Goal: Task Accomplishment & Management: Use online tool/utility

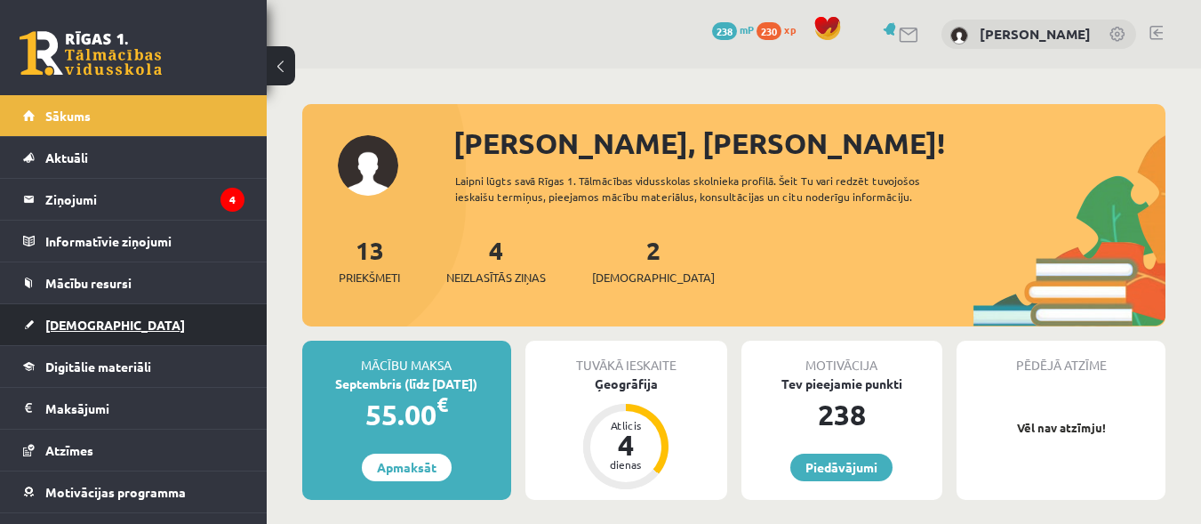
click at [85, 321] on span "[DEMOGRAPHIC_DATA]" at bounding box center [115, 325] width 140 height 16
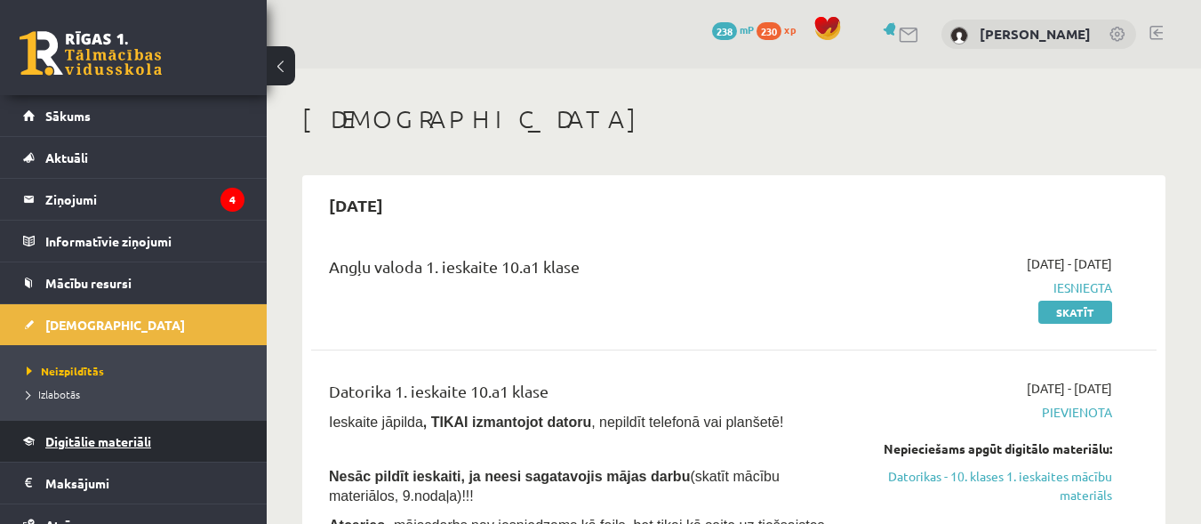
click at [113, 444] on span "Digitālie materiāli" at bounding box center [98, 441] width 106 height 16
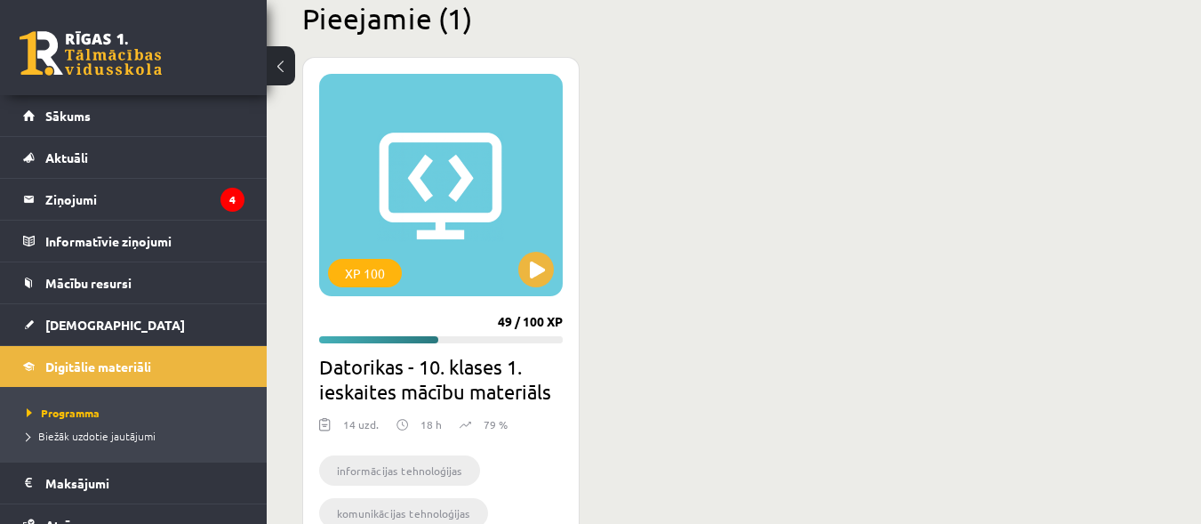
scroll to position [460, 0]
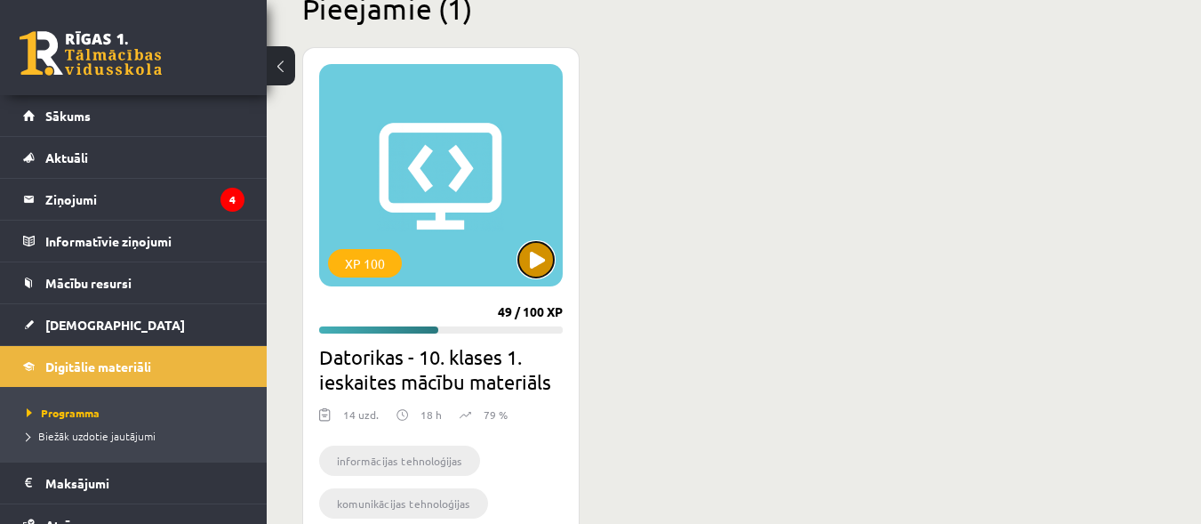
click at [529, 245] on button at bounding box center [536, 260] width 36 height 36
click at [551, 273] on div "XP 100" at bounding box center [441, 175] width 244 height 222
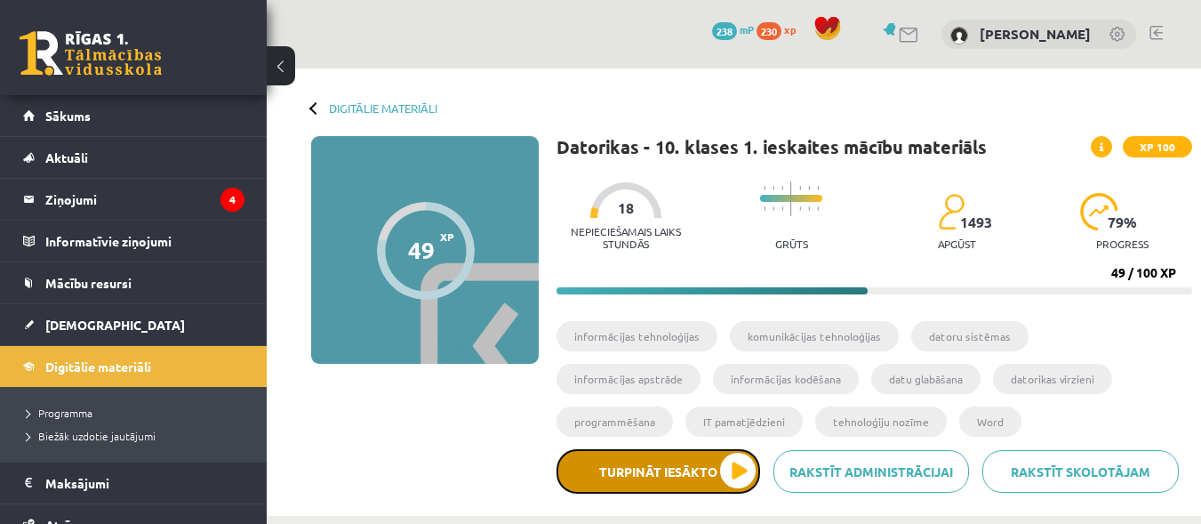
click at [703, 483] on button "Turpināt iesākto" at bounding box center [659, 471] width 204 height 44
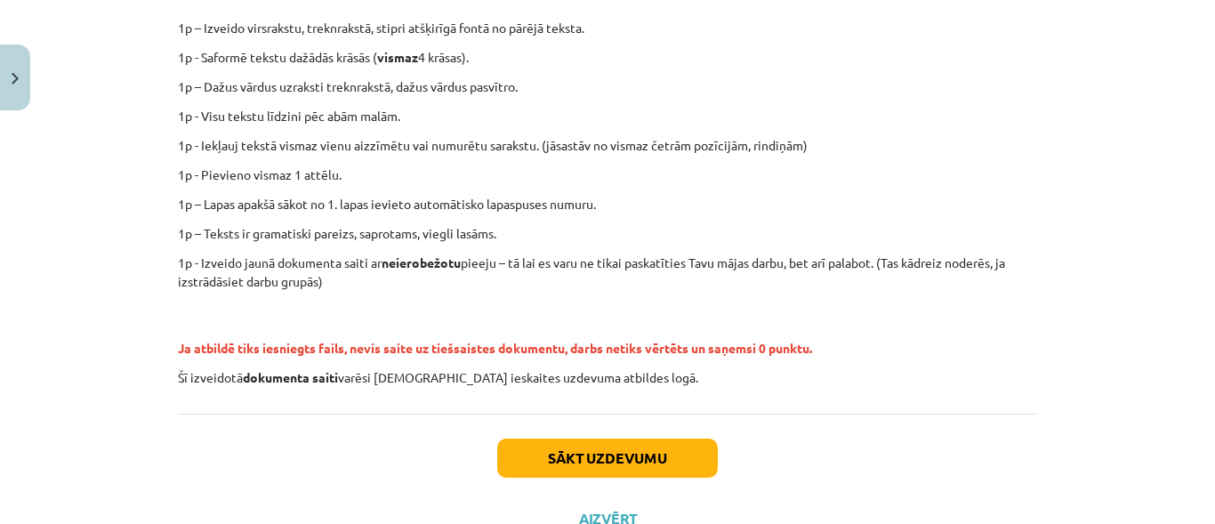
scroll to position [443, 0]
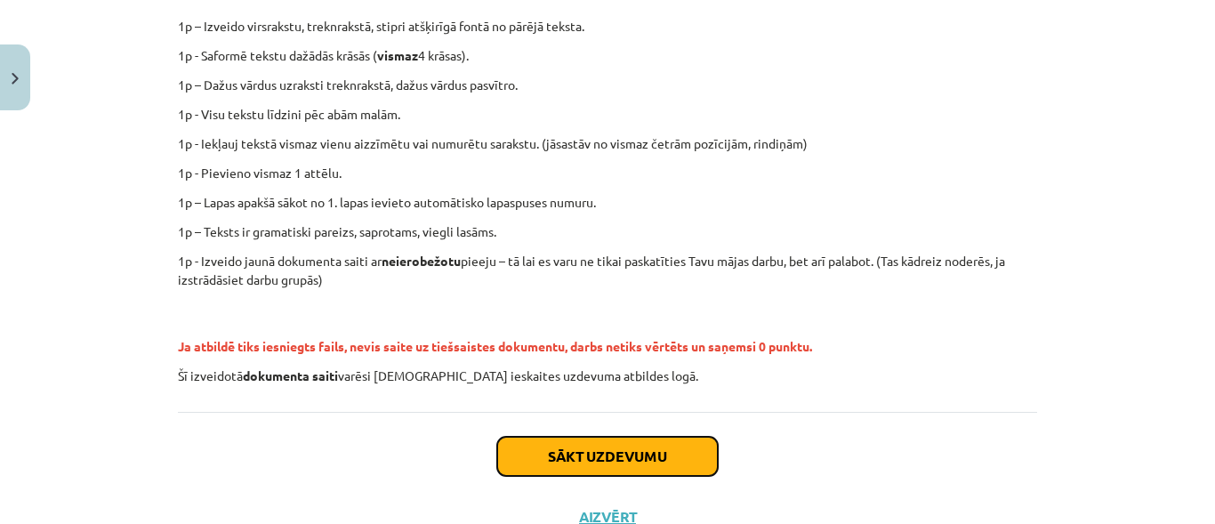
click at [655, 449] on button "Sākt uzdevumu" at bounding box center [607, 456] width 221 height 39
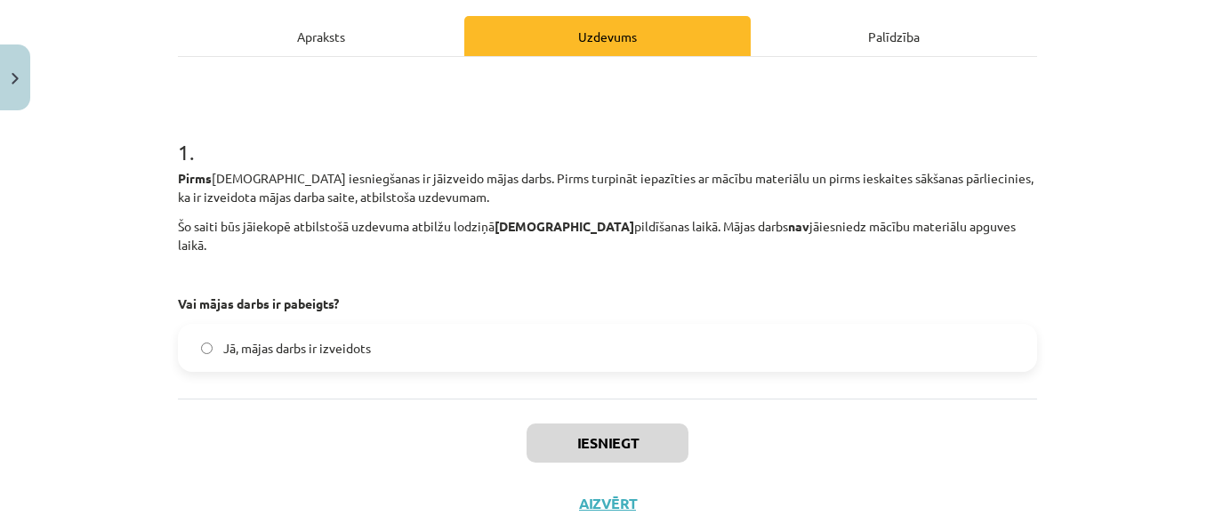
scroll to position [250, 0]
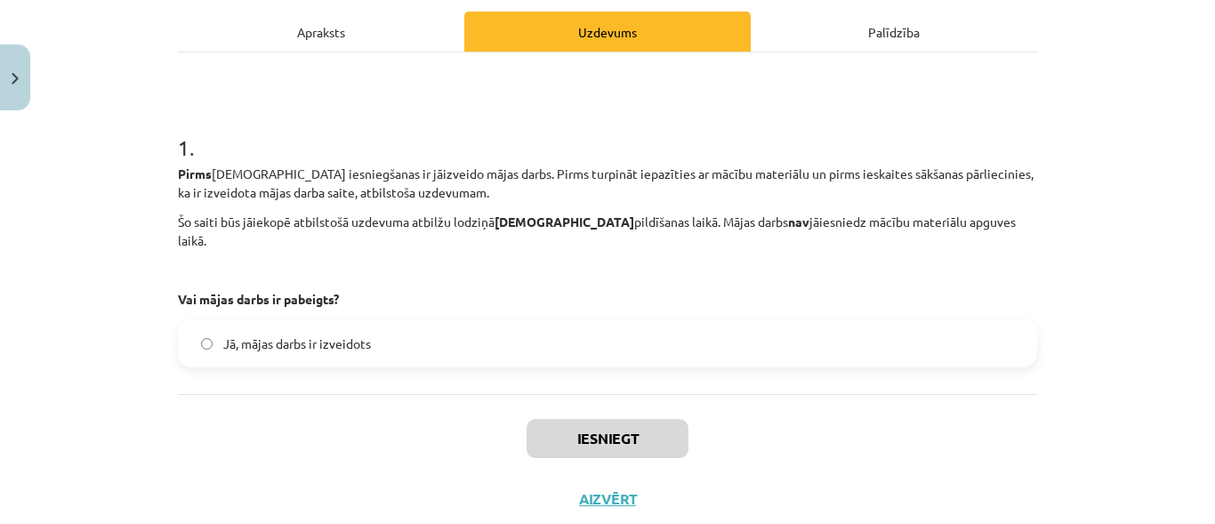
click at [211, 321] on label "Jā, mājas darbs ir izveidots" at bounding box center [607, 343] width 855 height 44
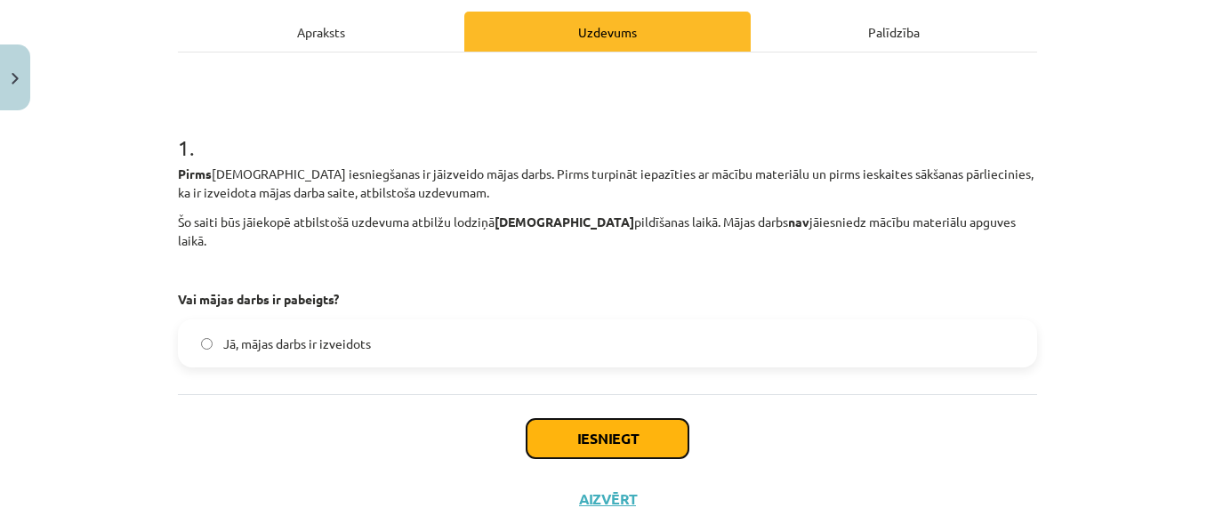
click at [593, 420] on button "Iesniegt" at bounding box center [607, 438] width 162 height 39
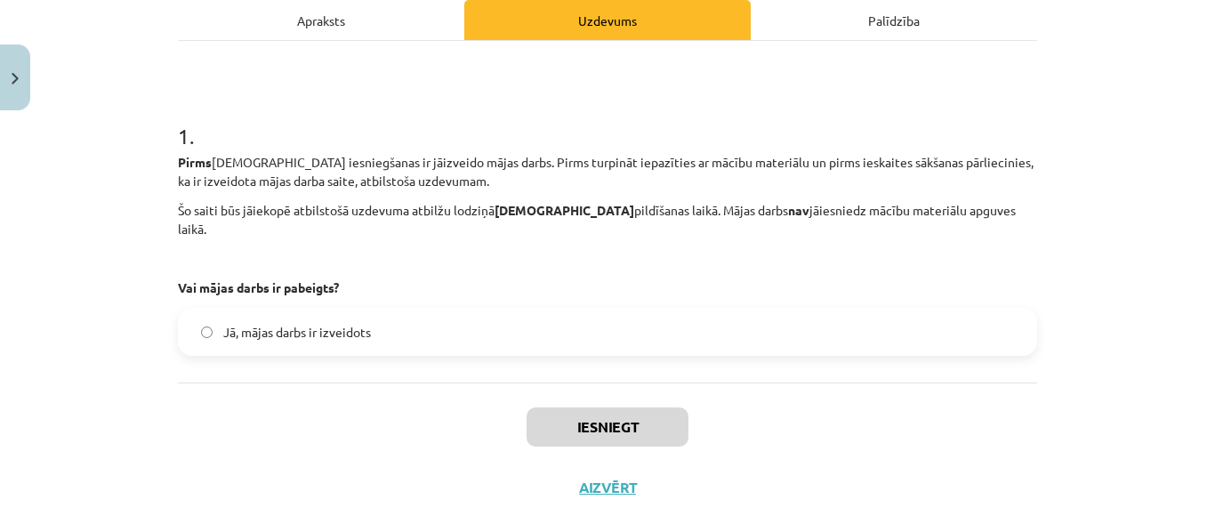
scroll to position [281, 0]
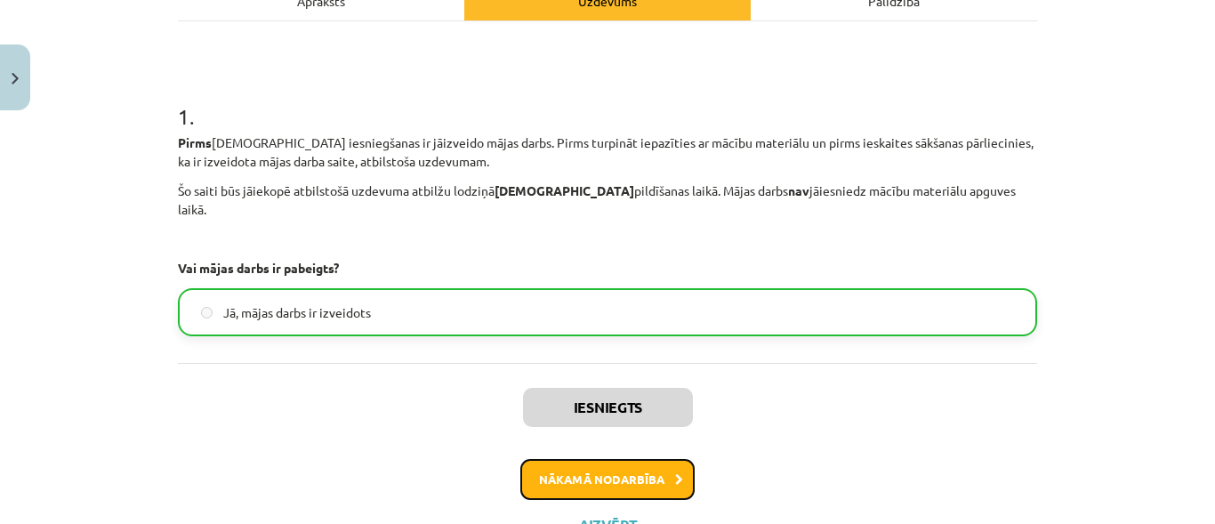
click at [650, 459] on button "Nākamā nodarbība" at bounding box center [607, 479] width 174 height 41
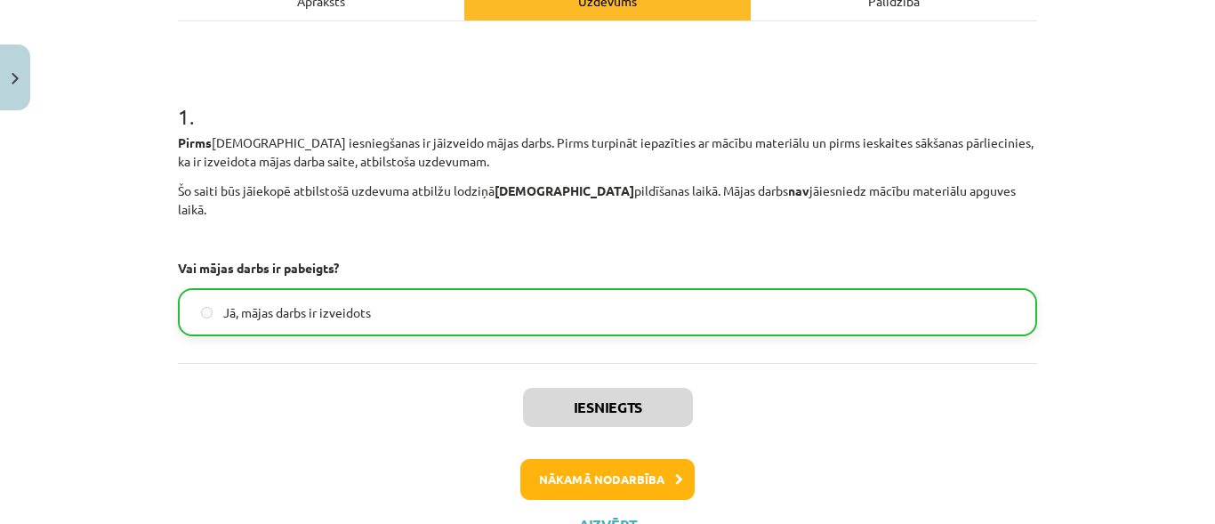
scroll to position [38, 0]
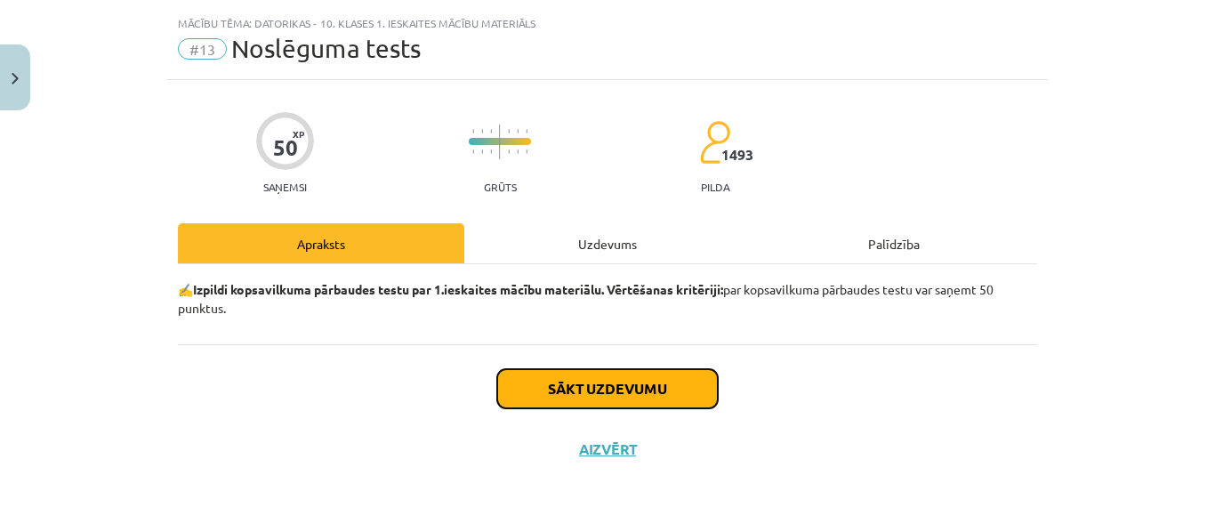
click at [655, 391] on button "Sākt uzdevumu" at bounding box center [607, 388] width 221 height 39
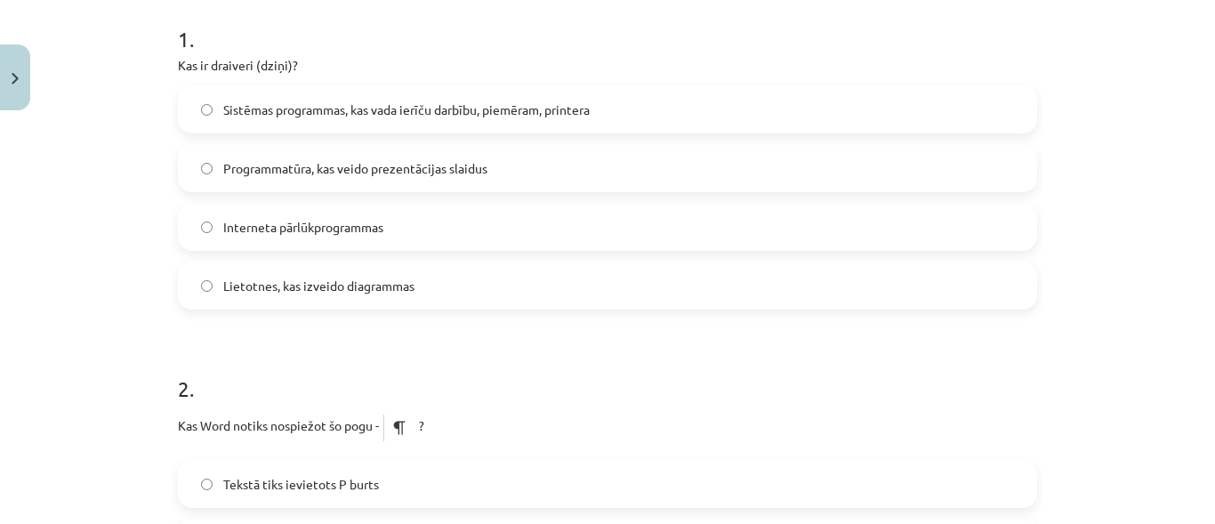
scroll to position [394, 0]
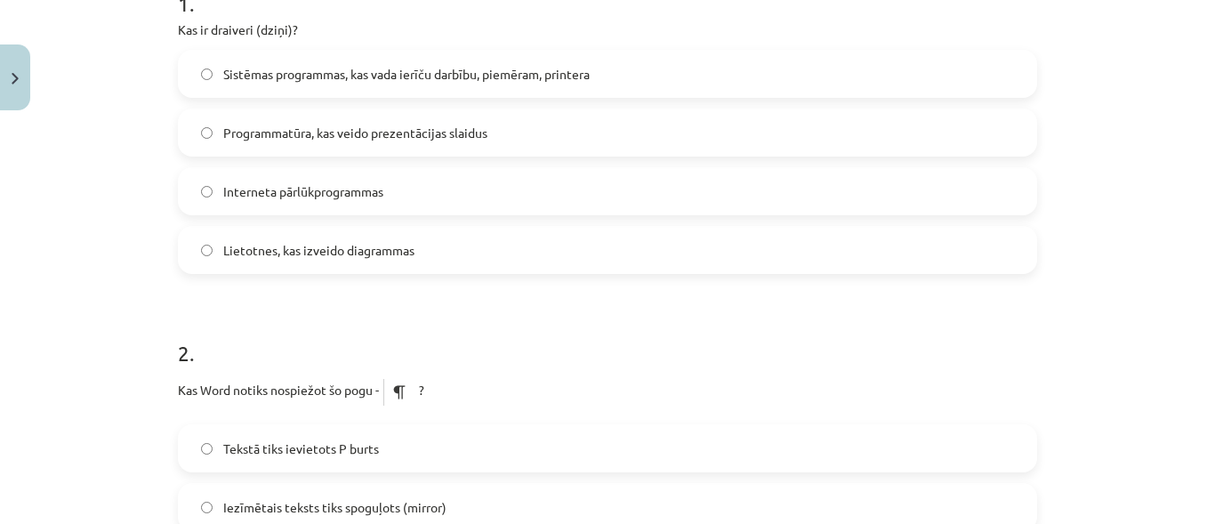
click at [425, 58] on label "Sistēmas programmas, kas vada ierīču darbību, piemēram, printera" at bounding box center [607, 74] width 855 height 44
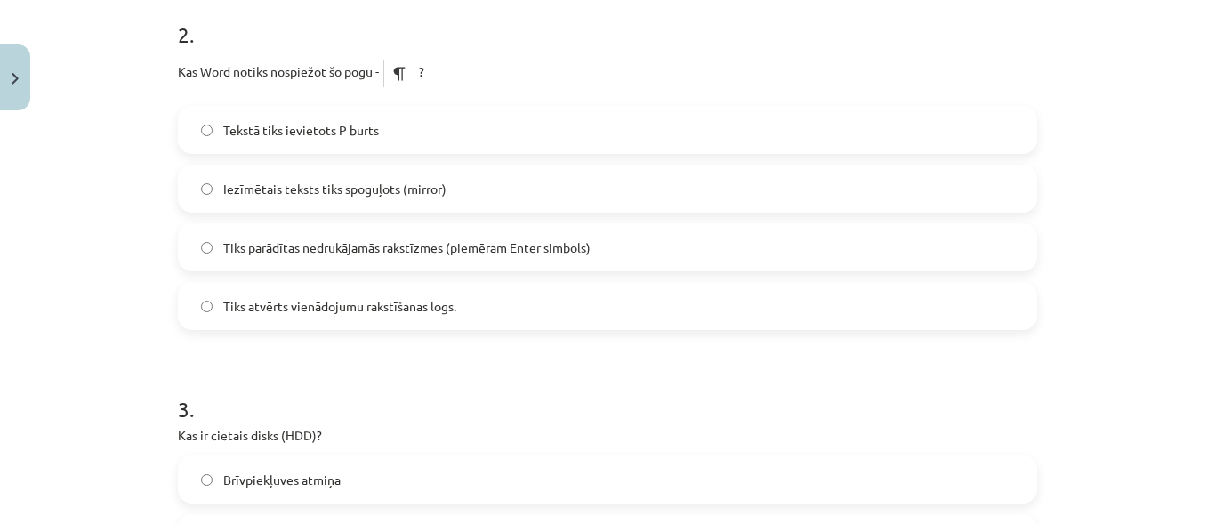
scroll to position [714, 0]
click at [502, 245] on span "Tiks parādītas nedrukājamās rakstīzmes (piemēram Enter simbols)" at bounding box center [406, 246] width 367 height 19
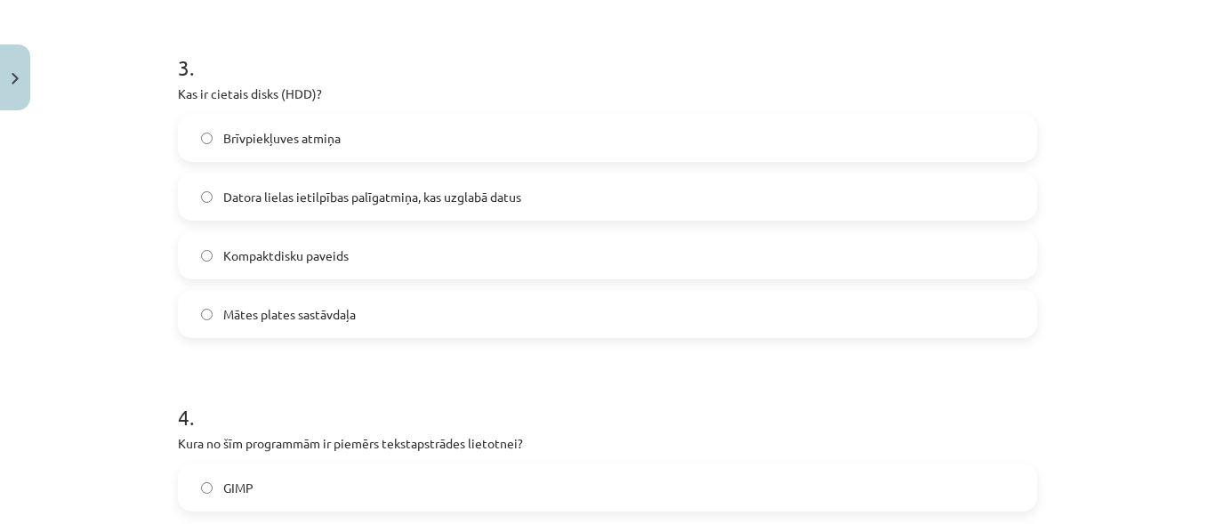
scroll to position [1070, 0]
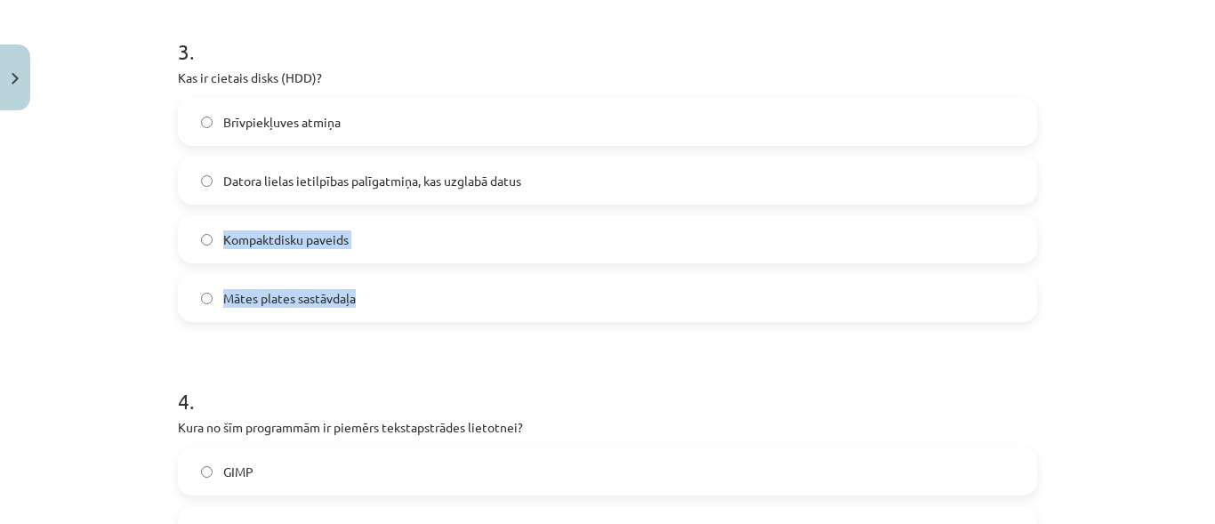
drag, startPoint x: 531, startPoint y: 180, endPoint x: 853, endPoint y: 314, distance: 348.8
click at [853, 314] on div "Brīvpiekļuves atmiņa Datora lielas ietilpības palīgatmiņa, kas uzglabā datus Ko…" at bounding box center [607, 210] width 859 height 224
click at [497, 170] on label "Datora lielas ietilpības palīgatmiņa, kas uzglabā datus" at bounding box center [607, 180] width 855 height 44
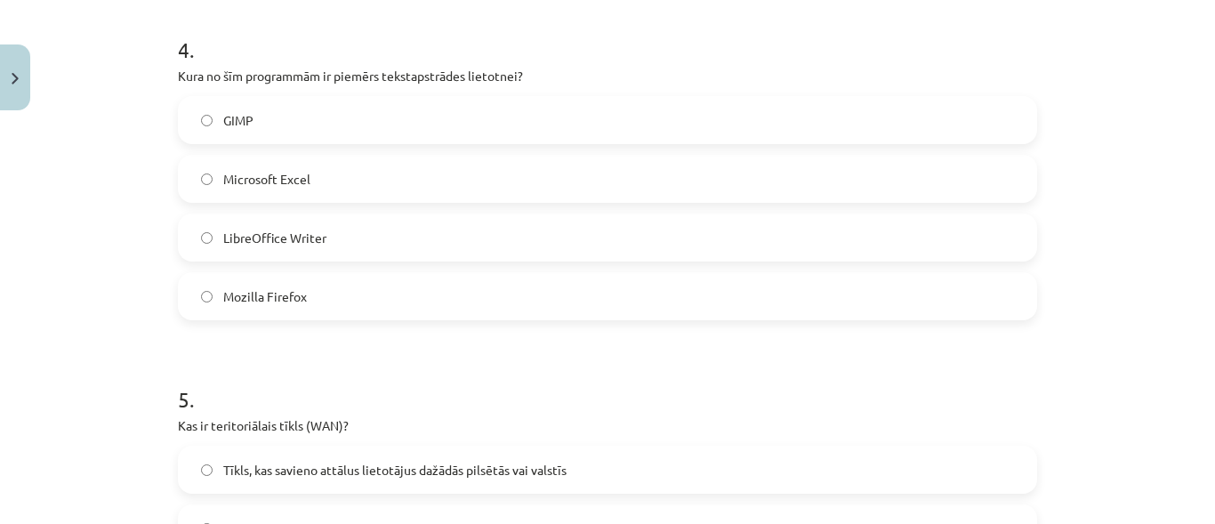
scroll to position [1426, 0]
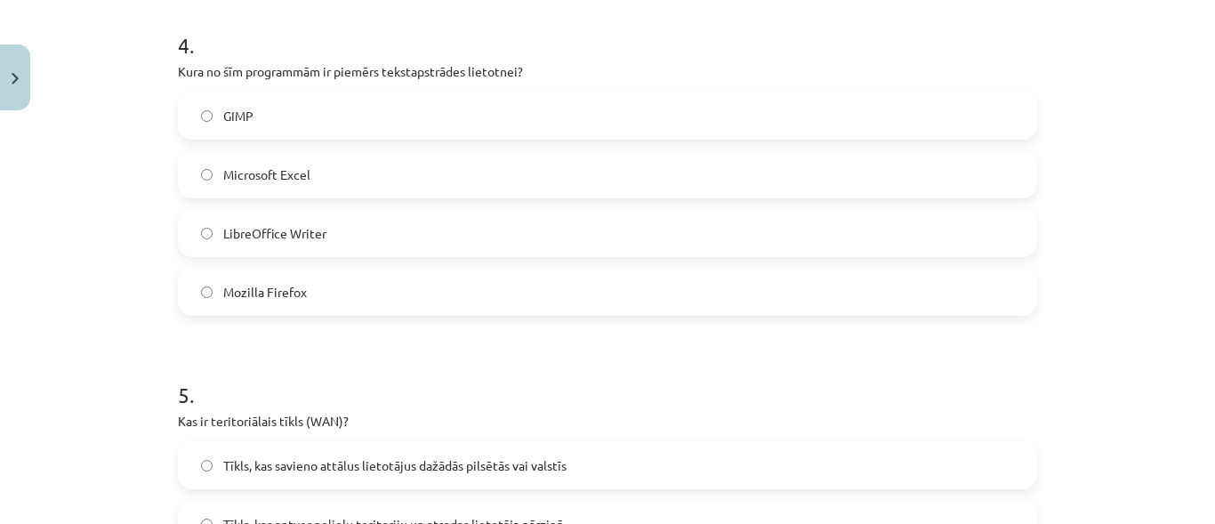
click at [670, 245] on label "LibreOffice Writer" at bounding box center [607, 233] width 855 height 44
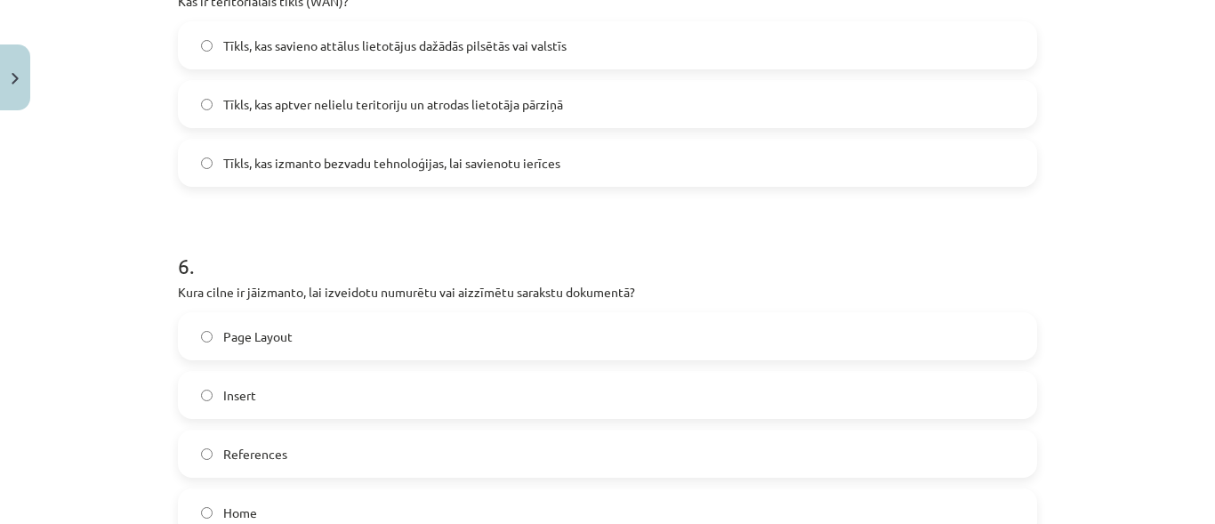
scroll to position [1838, 0]
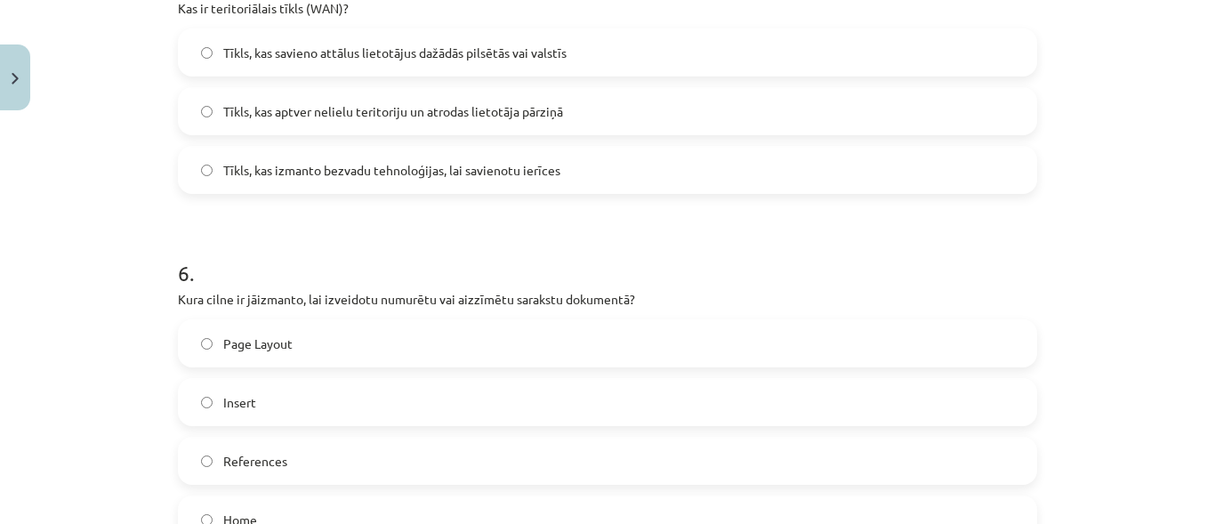
click at [451, 62] on label "Tīkls, kas savieno attālus lietotājus dažādās pilsētās vai valstīs" at bounding box center [607, 52] width 855 height 44
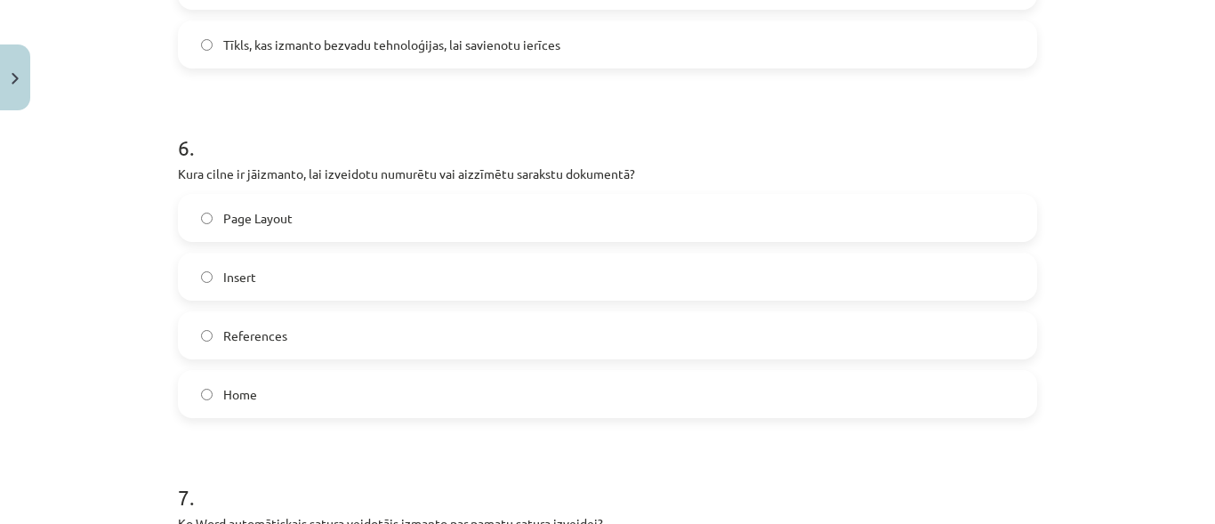
scroll to position [1980, 0]
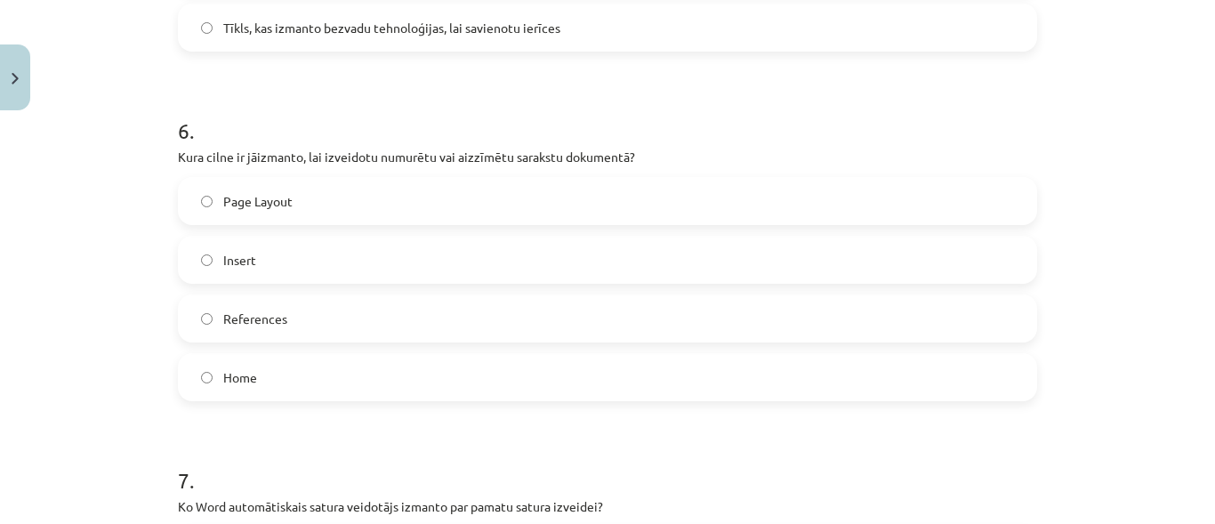
click at [249, 379] on span "Home" at bounding box center [240, 377] width 34 height 19
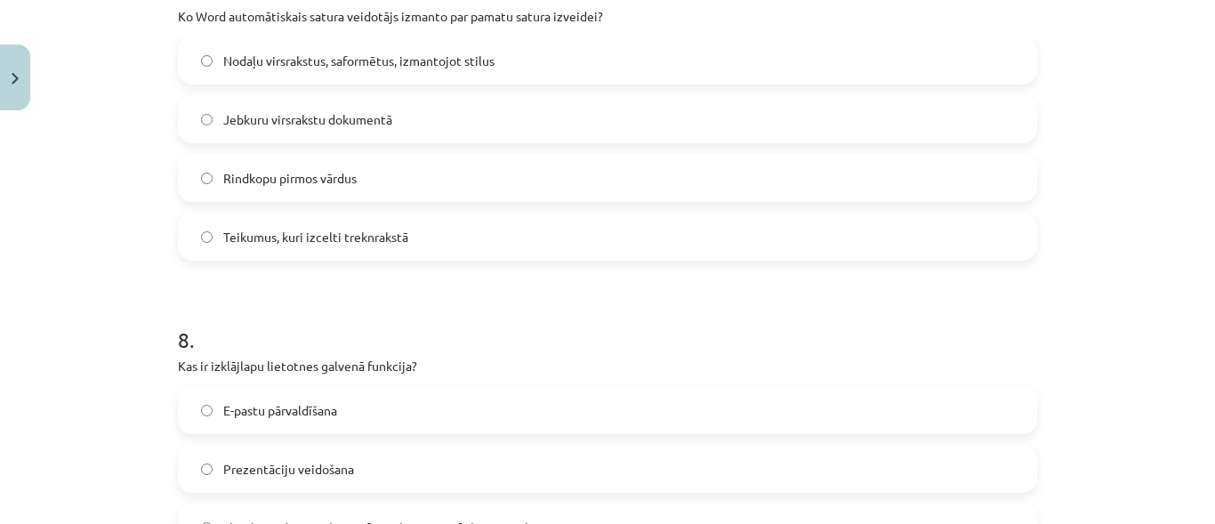
scroll to position [2478, 0]
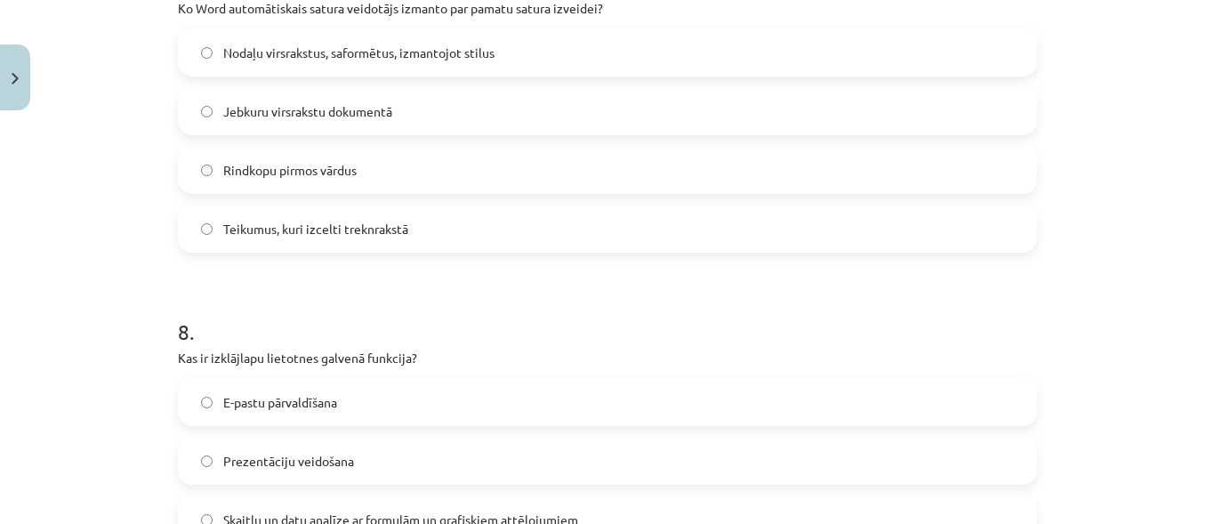
click at [462, 61] on span "Nodaļu virsrakstus, saformētus, izmantojot stilus" at bounding box center [358, 53] width 271 height 19
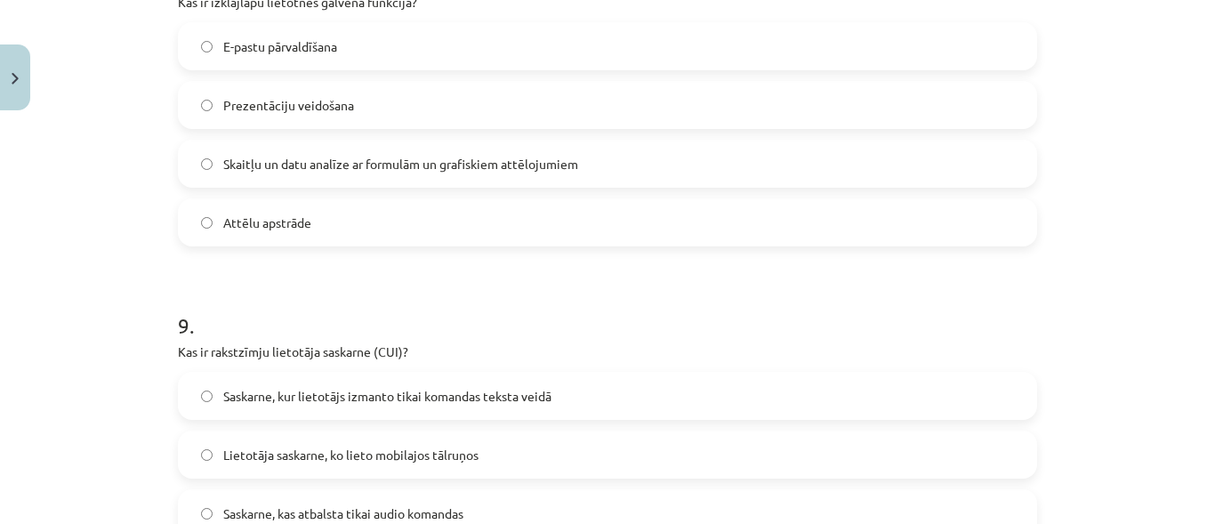
scroll to position [2799, 0]
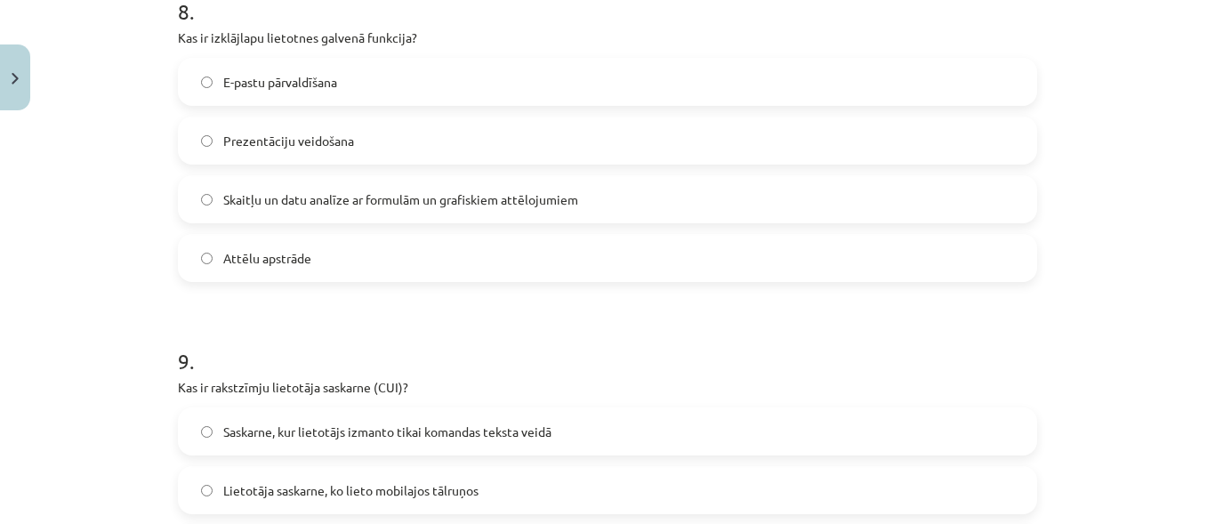
click at [398, 196] on span "Skaitļu un datu analīze ar formulām un grafiskiem attēlojumiem" at bounding box center [400, 199] width 355 height 19
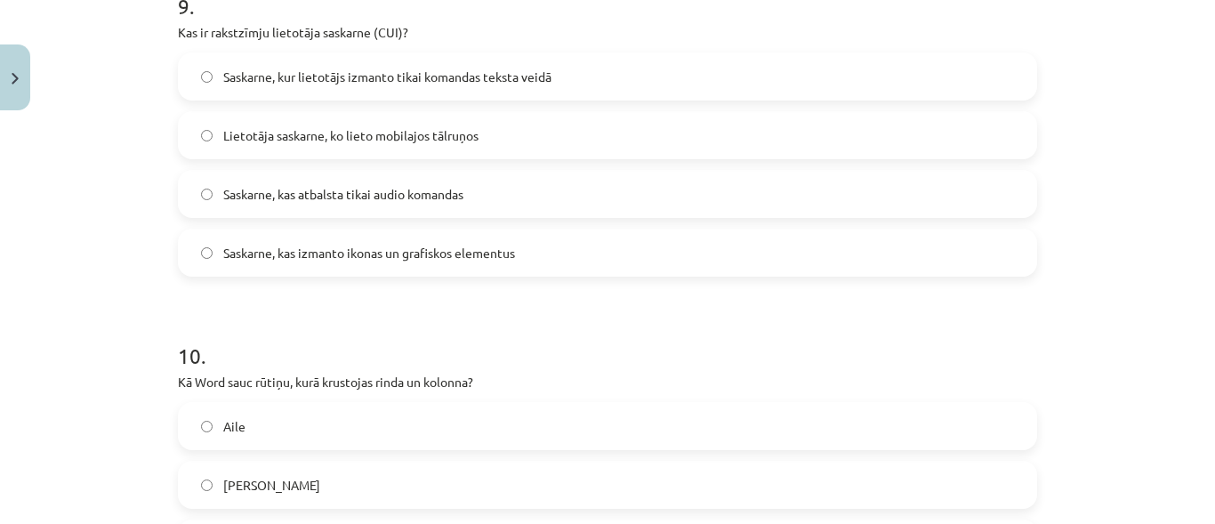
scroll to position [3154, 0]
click at [505, 78] on span "Saskarne, kur lietotājs izmanto tikai komandas teksta veidā" at bounding box center [387, 76] width 328 height 19
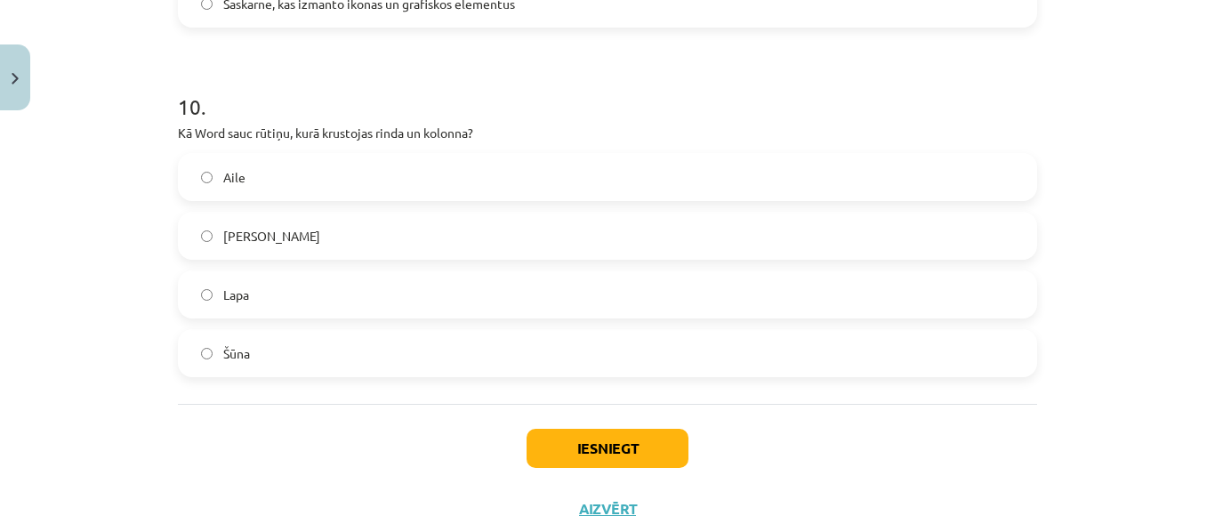
scroll to position [3403, 0]
click at [435, 334] on label "Šūna" at bounding box center [607, 352] width 855 height 44
click at [628, 455] on button "Iesniegt" at bounding box center [607, 447] width 162 height 39
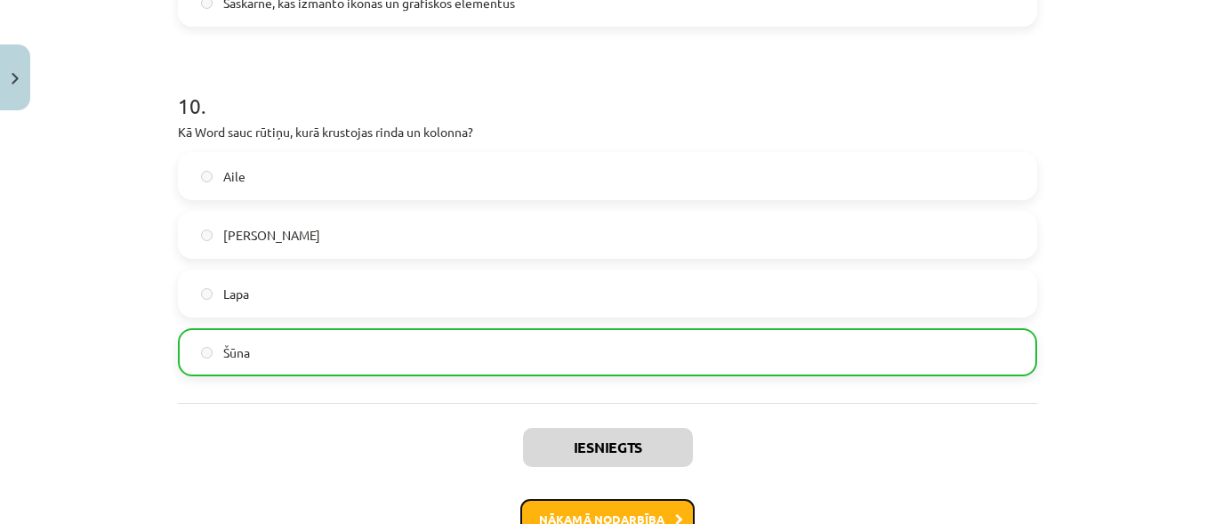
click at [661, 510] on button "Nākamā nodarbība" at bounding box center [607, 519] width 174 height 41
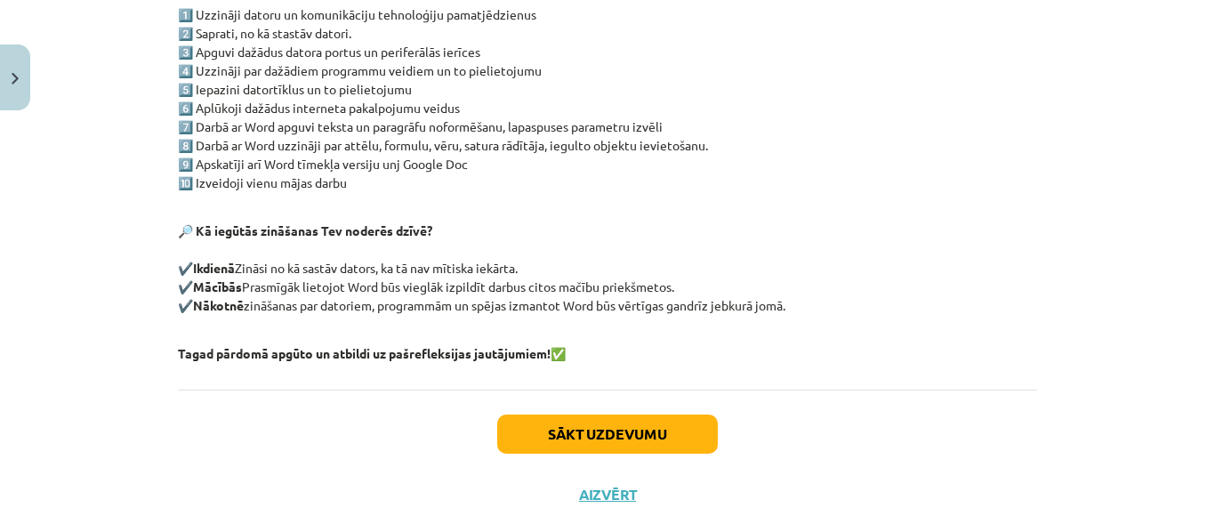
scroll to position [465, 0]
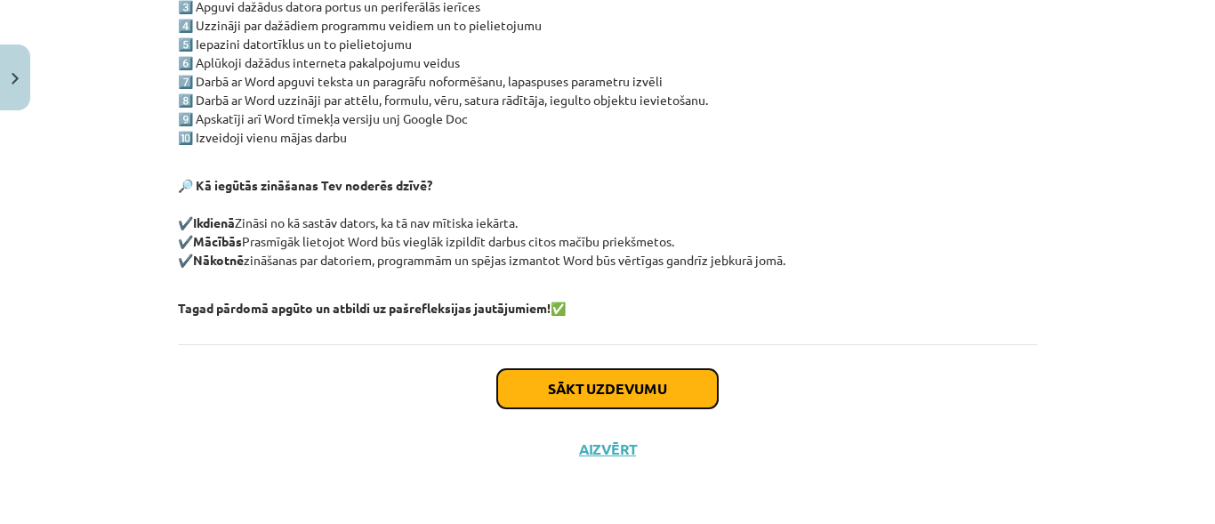
click at [639, 381] on button "Sākt uzdevumu" at bounding box center [607, 388] width 221 height 39
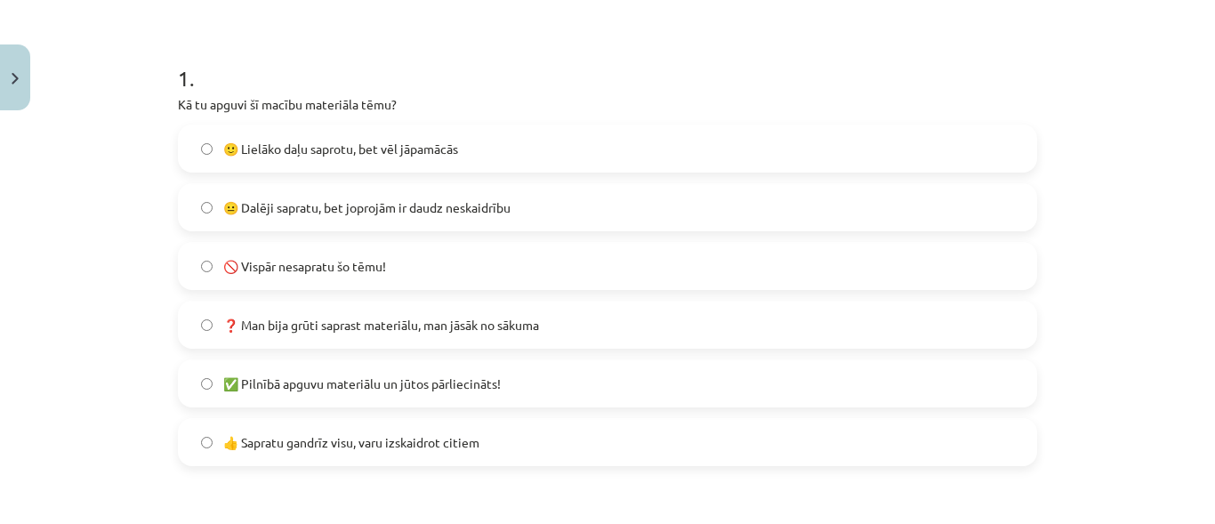
scroll to position [324, 0]
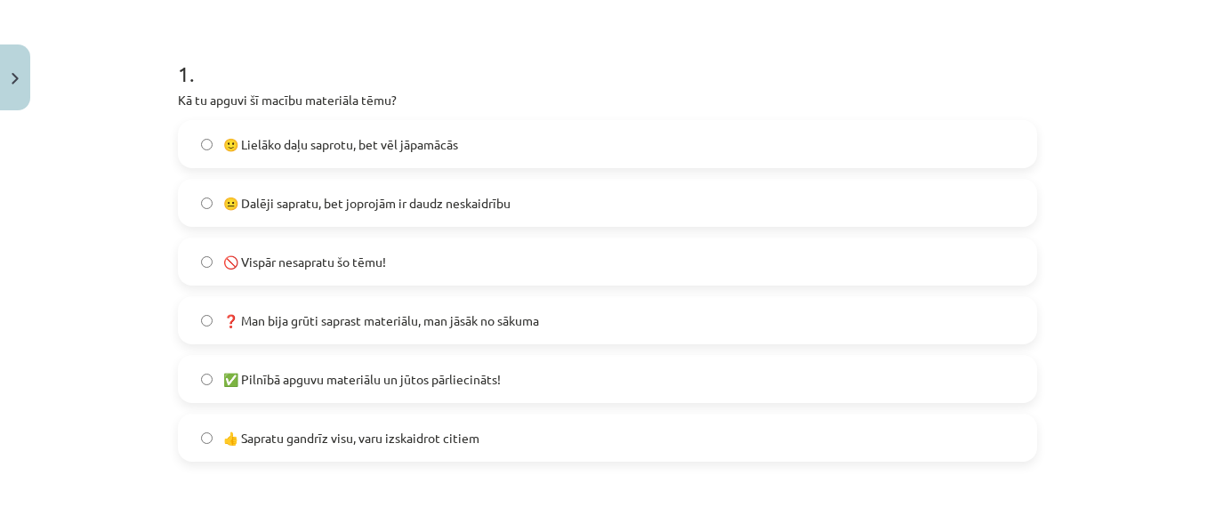
click at [534, 426] on label "👍 Sapratu gandrīz visu, varu izskaidrot citiem" at bounding box center [607, 437] width 855 height 44
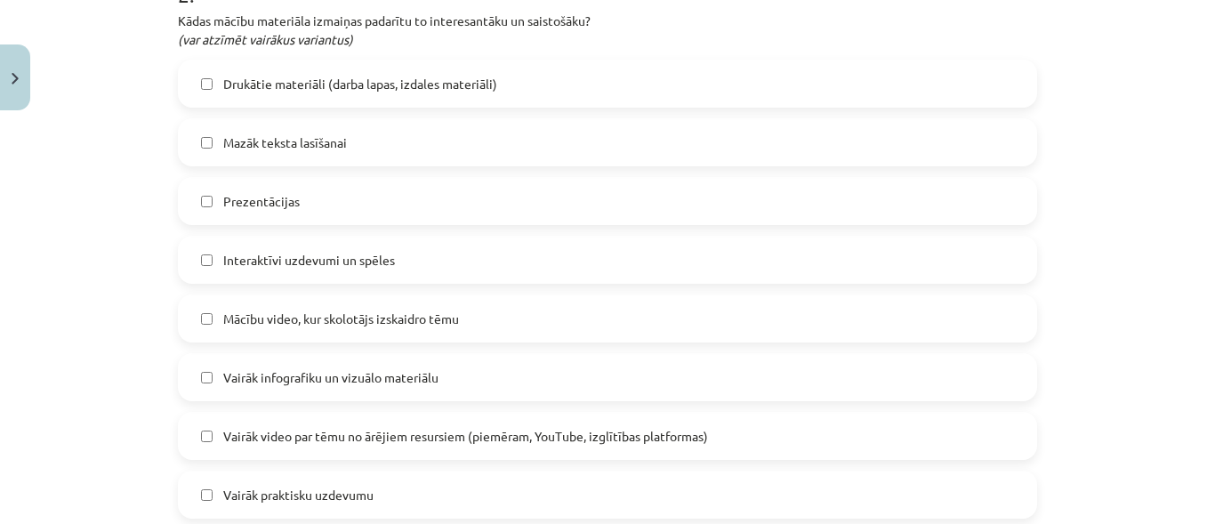
scroll to position [877, 0]
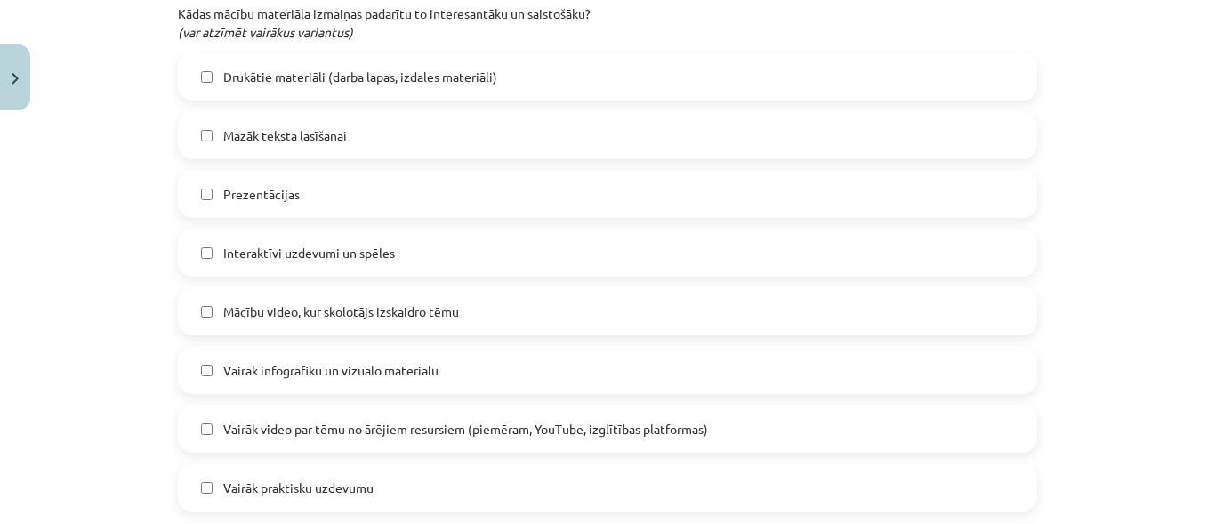
click at [300, 128] on span "Mazāk teksta lasīšanai" at bounding box center [285, 135] width 124 height 19
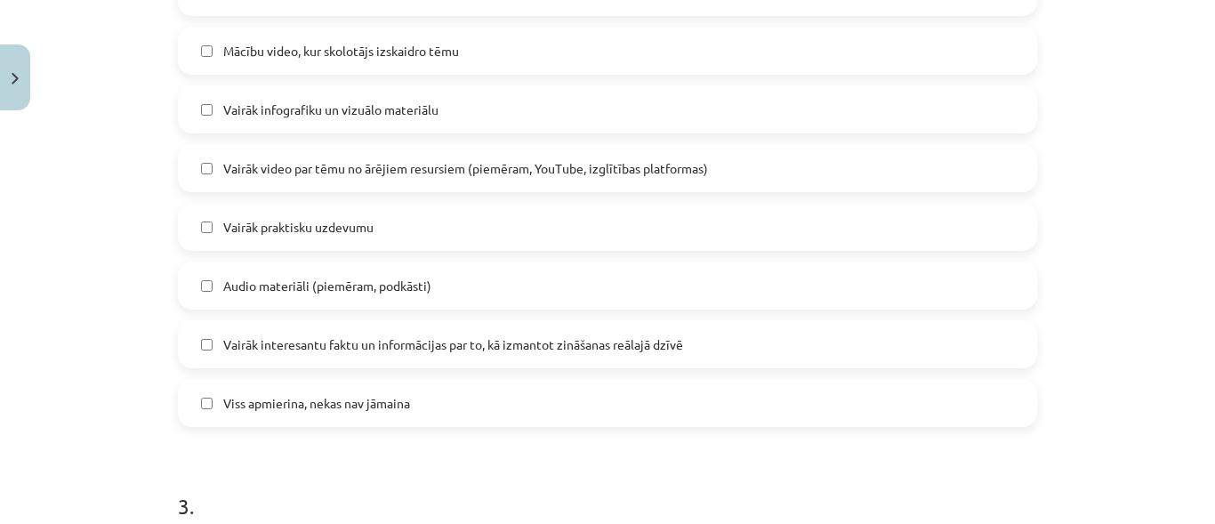
scroll to position [1141, 0]
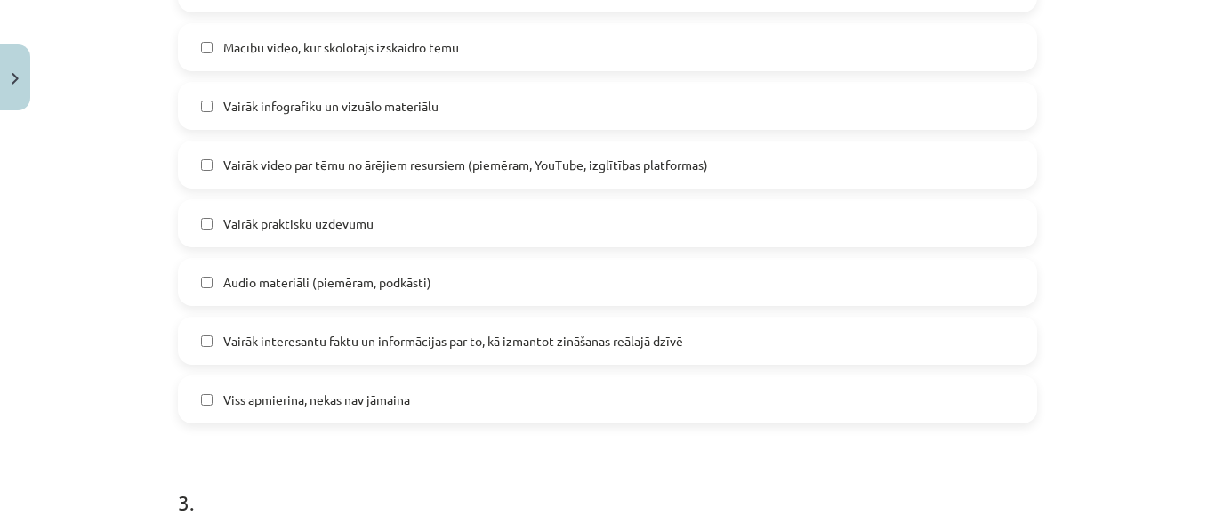
click at [237, 404] on span "Viss apmierina, nekas nav jāmaina" at bounding box center [316, 399] width 187 height 19
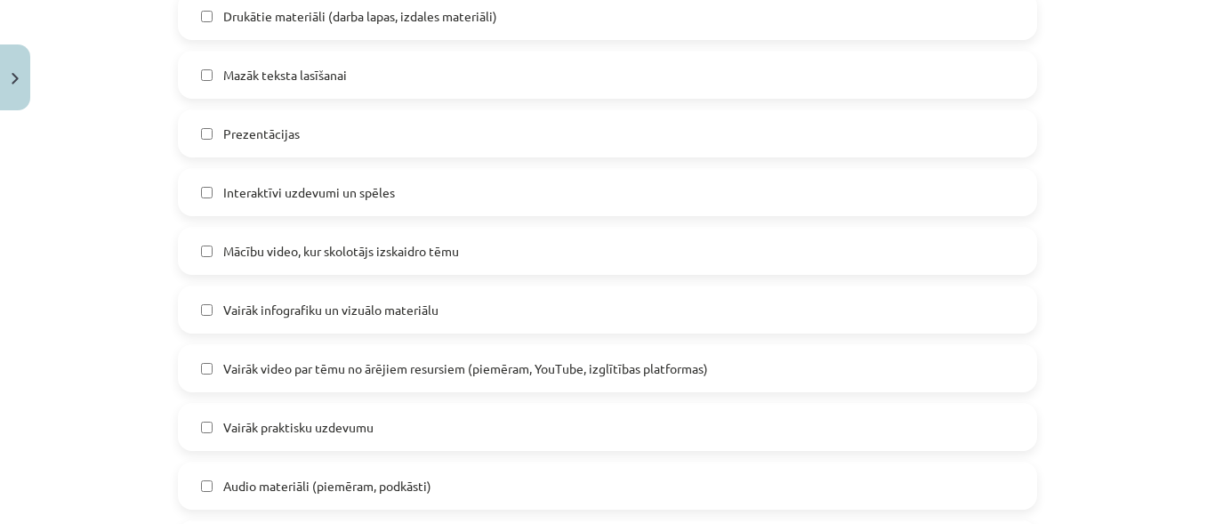
scroll to position [900, 0]
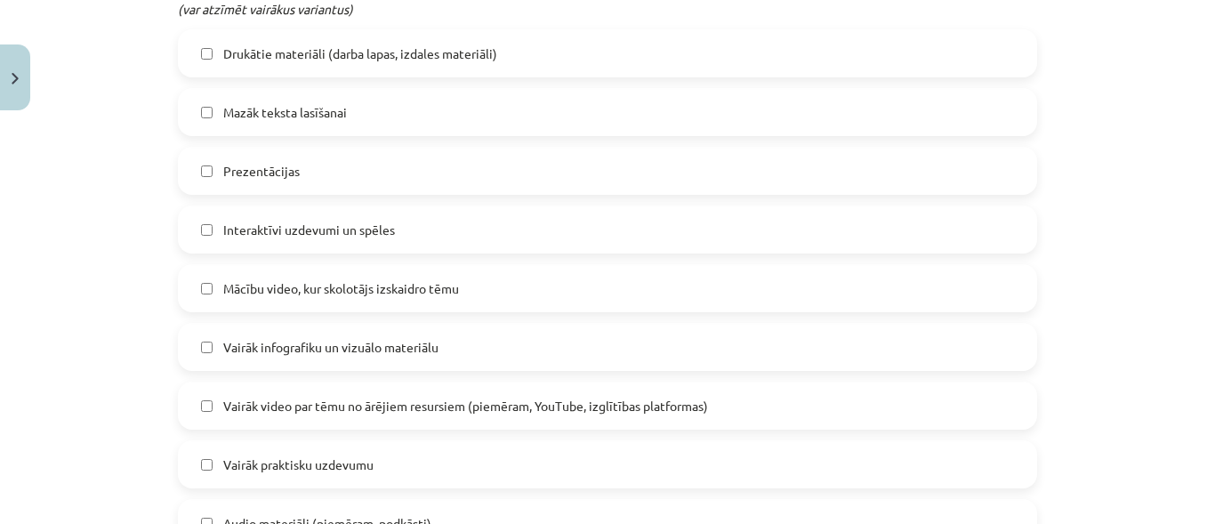
click at [325, 107] on span "Mazāk teksta lasīšanai" at bounding box center [285, 112] width 124 height 19
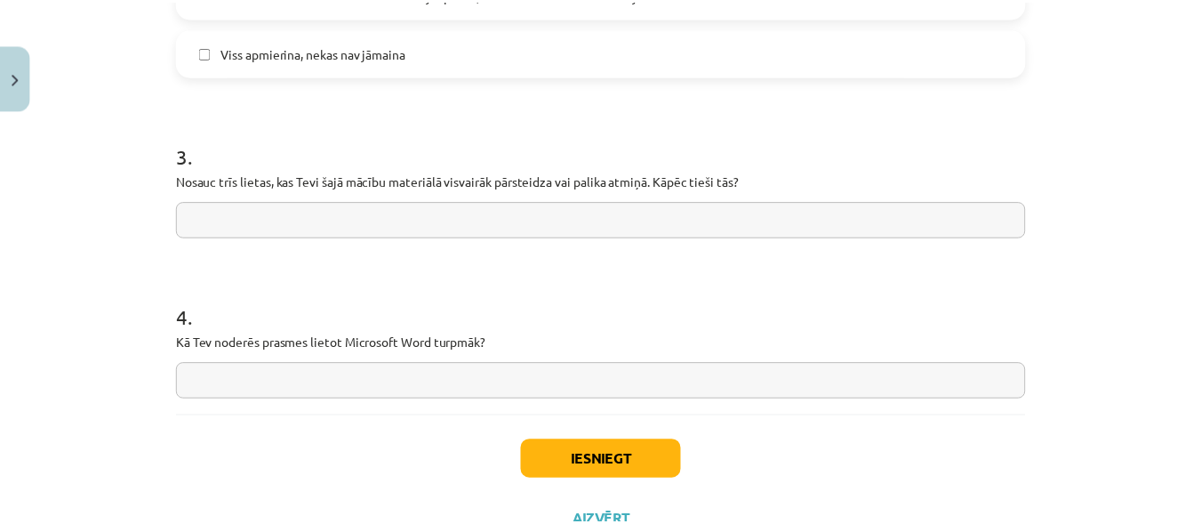
scroll to position [1506, 0]
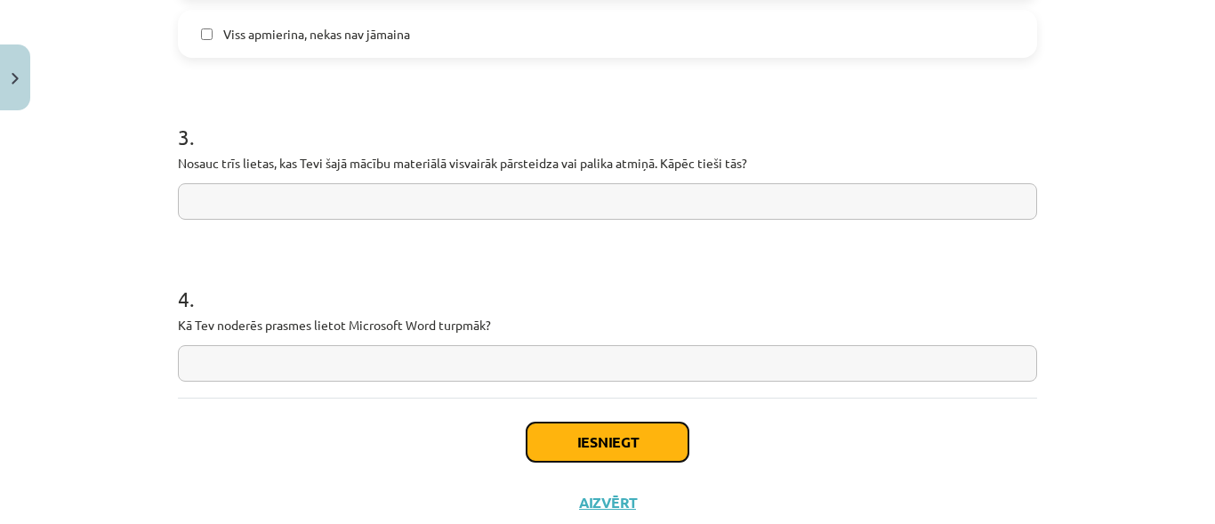
click at [642, 431] on button "Iesniegt" at bounding box center [607, 441] width 162 height 39
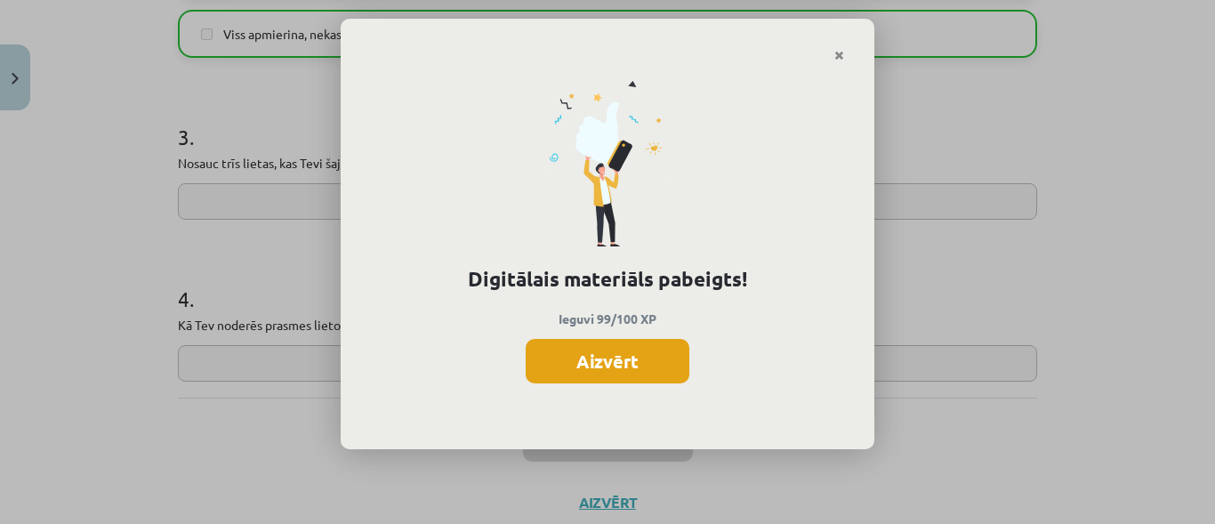
click at [633, 369] on button "Aizvērt" at bounding box center [608, 361] width 164 height 44
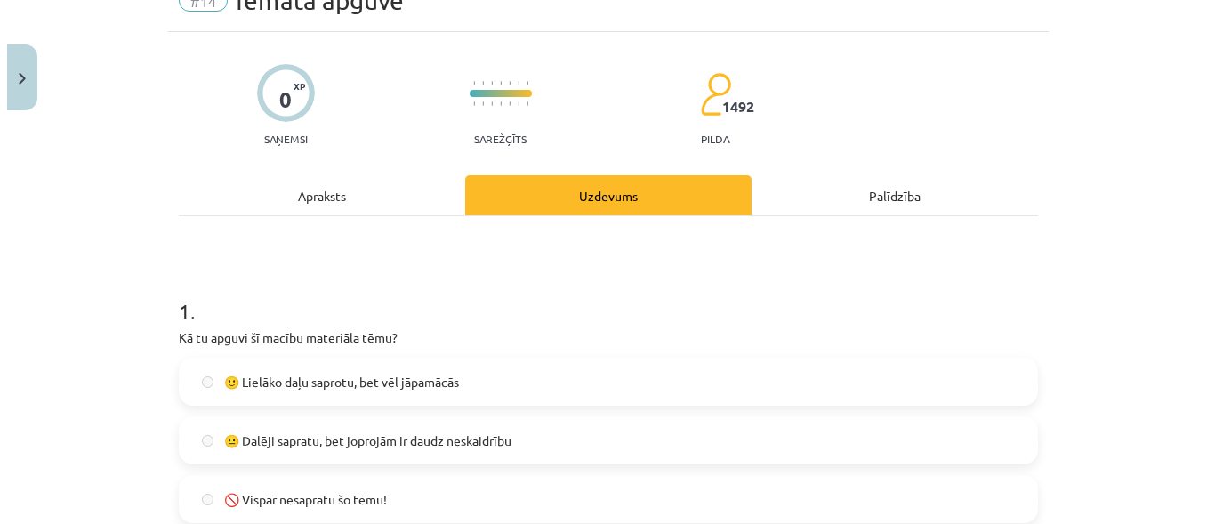
scroll to position [0, 0]
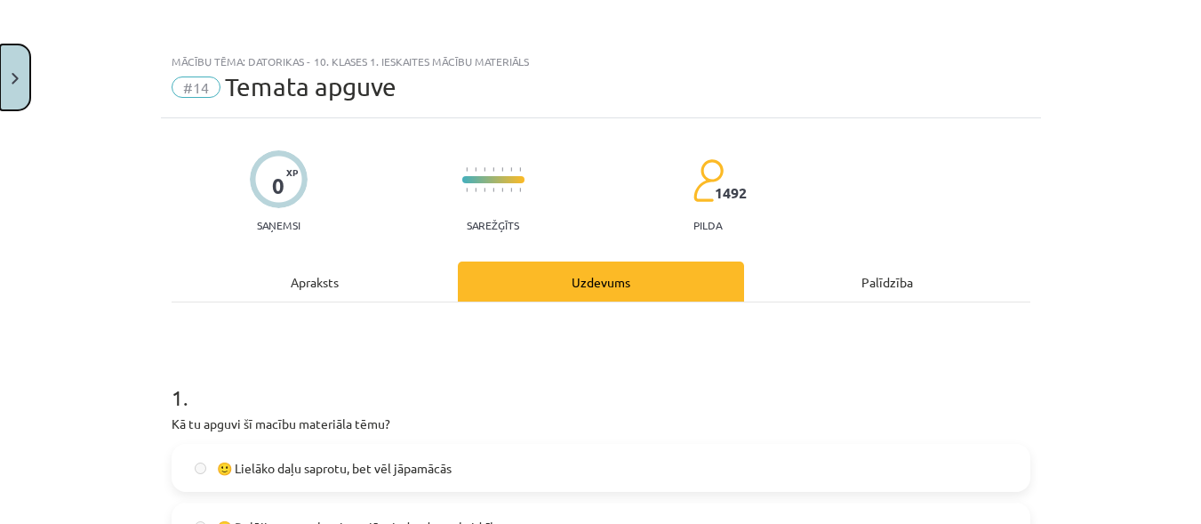
click at [12, 95] on button "Close" at bounding box center [15, 77] width 30 height 66
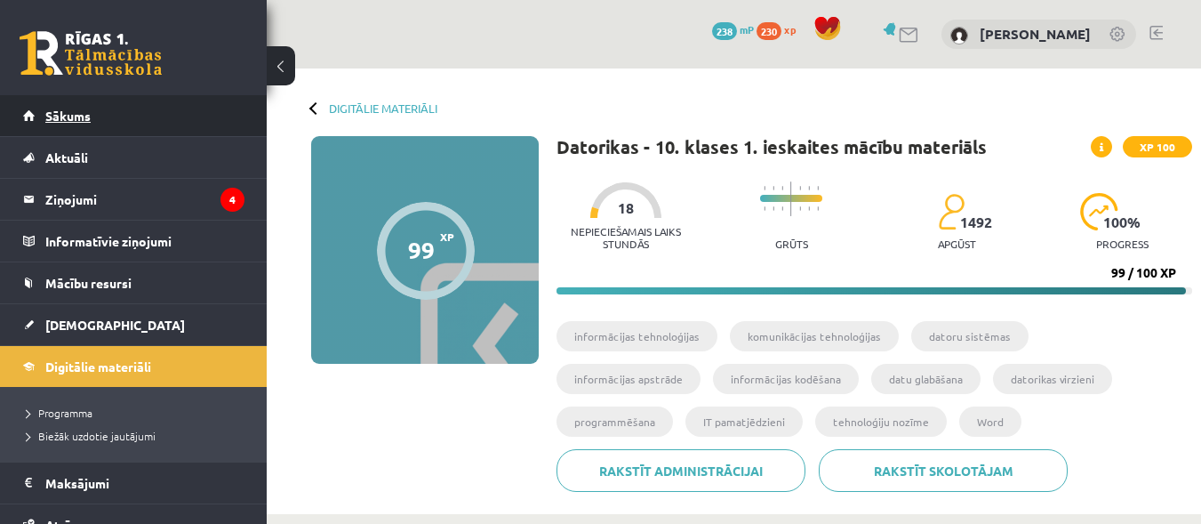
click at [80, 121] on span "Sākums" at bounding box center [67, 116] width 45 height 16
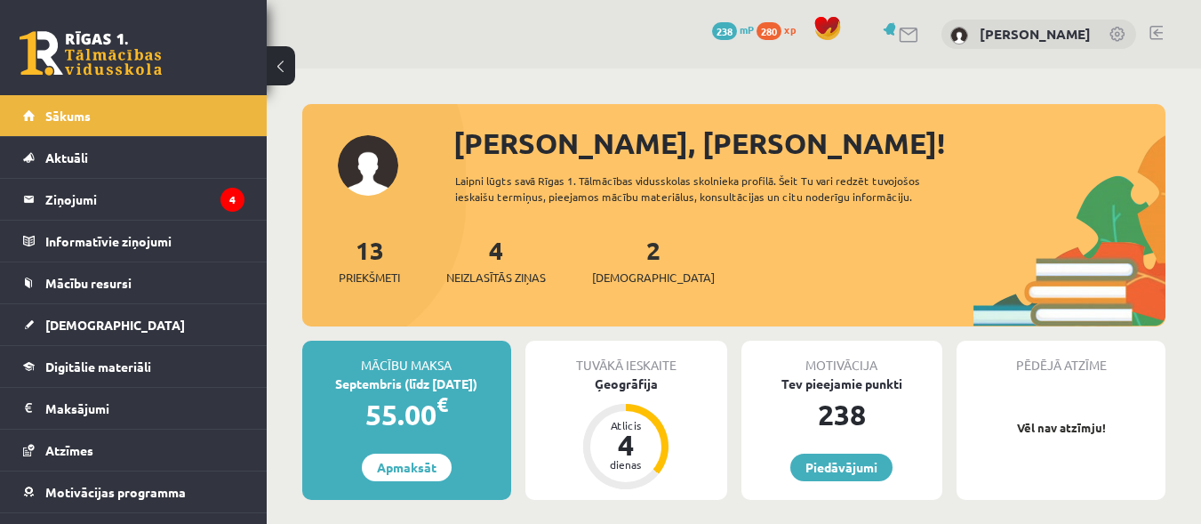
scroll to position [7, 0]
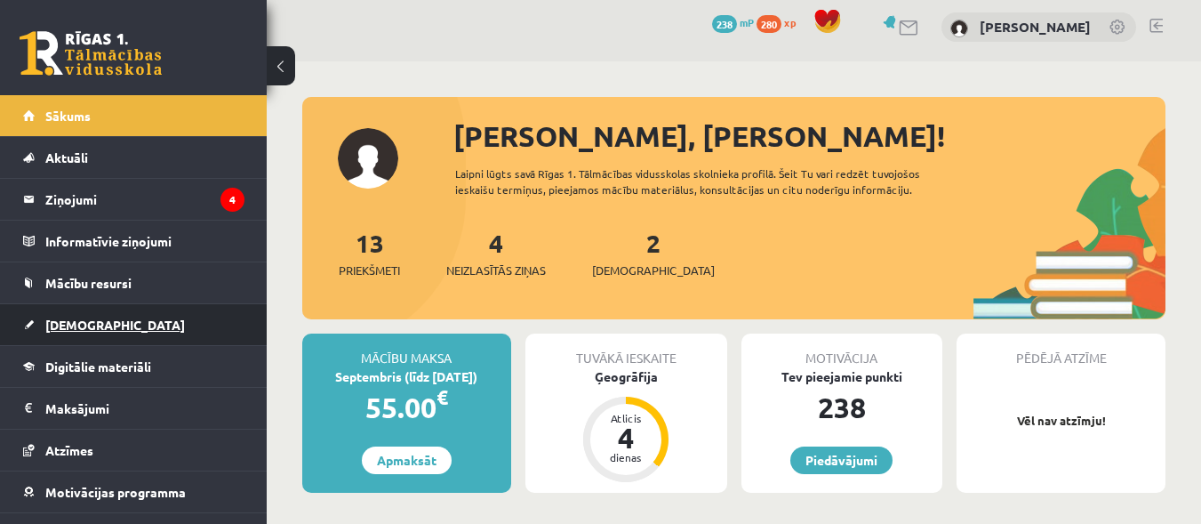
click at [80, 318] on span "[DEMOGRAPHIC_DATA]" at bounding box center [115, 325] width 140 height 16
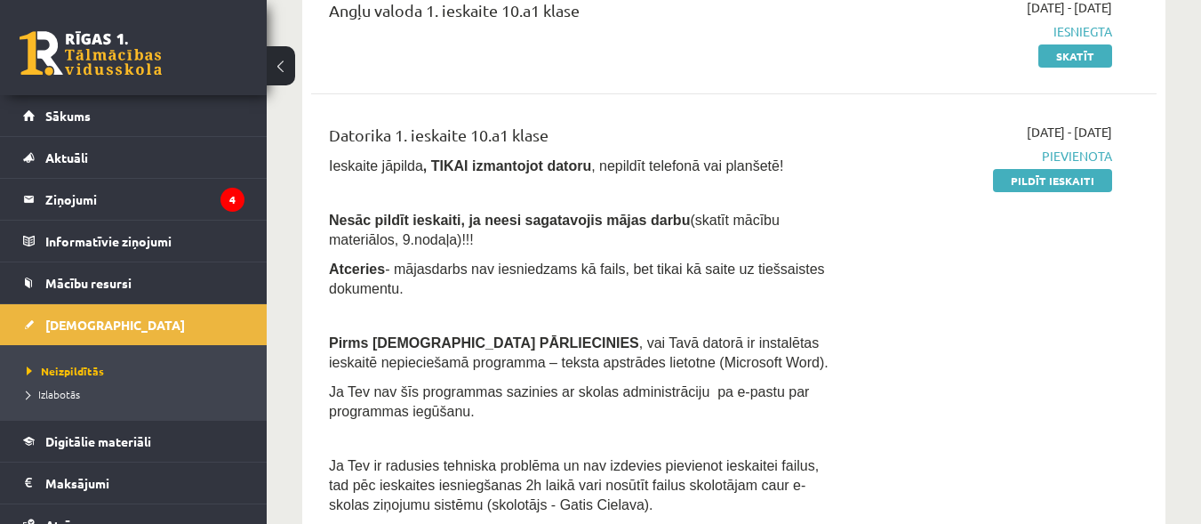
scroll to position [194, 0]
